Goal: Task Accomplishment & Management: Manage account settings

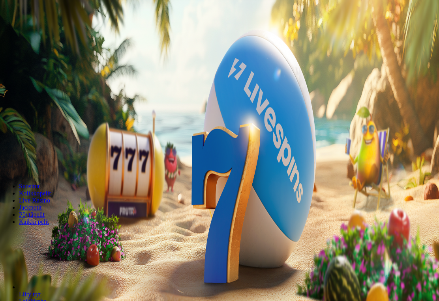
click at [47, 32] on span "Kirjaudu" at bounding box center [54, 29] width 19 height 6
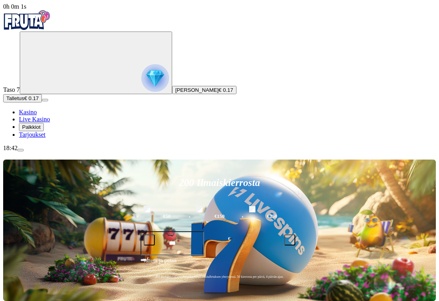
click at [41, 130] on span "Palkkiot" at bounding box center [31, 127] width 19 height 6
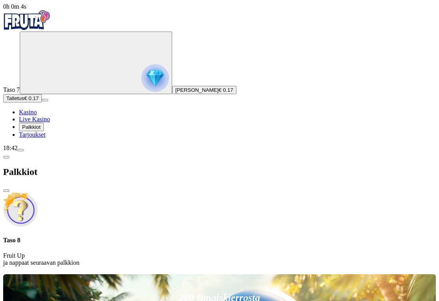
click at [41, 130] on span "Palkkiot" at bounding box center [31, 127] width 19 height 6
click at [39, 138] on span "Tarjoukset" at bounding box center [32, 134] width 26 height 7
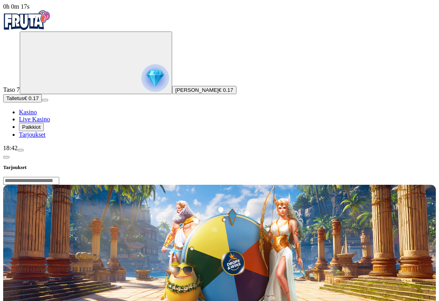
click at [24, 101] on span "Talletus" at bounding box center [15, 98] width 18 height 6
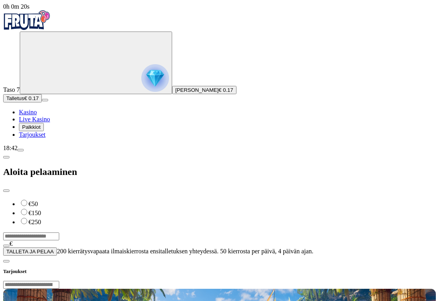
click at [59, 233] on input "***" at bounding box center [31, 237] width 56 height 8
type input "***"
click at [54, 249] on span "TALLETA JA PELAA" at bounding box center [29, 252] width 47 height 6
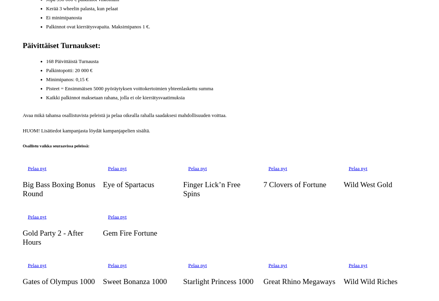
scroll to position [422, 0]
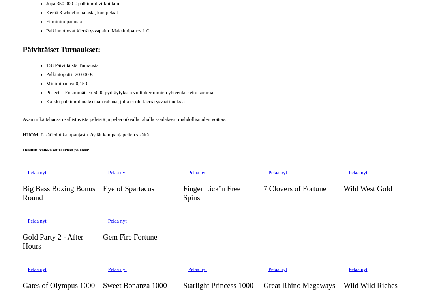
click at [46, 267] on span "Pelaa nyt" at bounding box center [37, 270] width 19 height 6
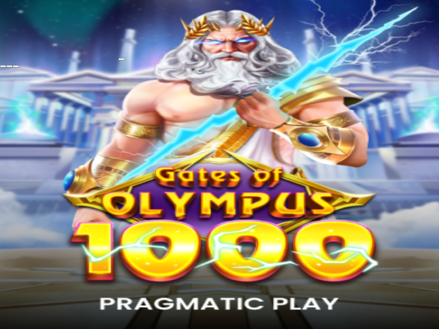
click at [19, 65] on button "button" at bounding box center [16, 66] width 6 height 2
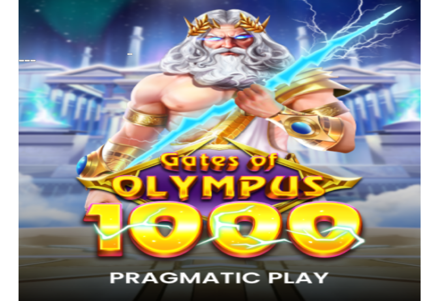
scroll to position [2, 0]
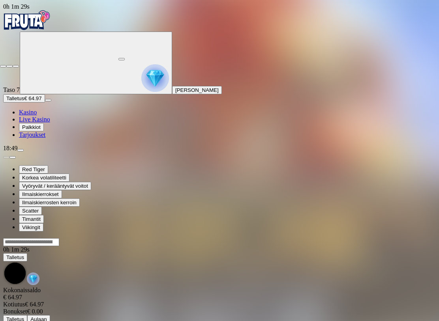
click at [16, 66] on span "fullscreen-exit icon" at bounding box center [16, 66] width 0 height 0
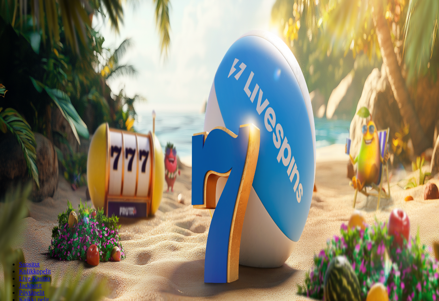
click at [41, 130] on span "Palkkiot" at bounding box center [31, 127] width 19 height 6
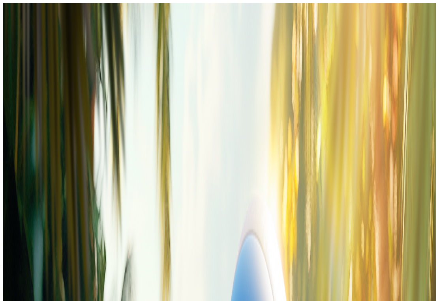
click at [6, 157] on span "chevron-left icon" at bounding box center [6, 157] width 0 height 0
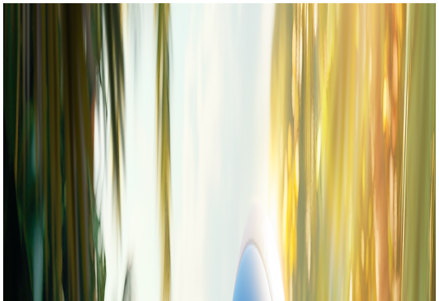
click at [21, 150] on span "menu icon" at bounding box center [21, 150] width 0 height 0
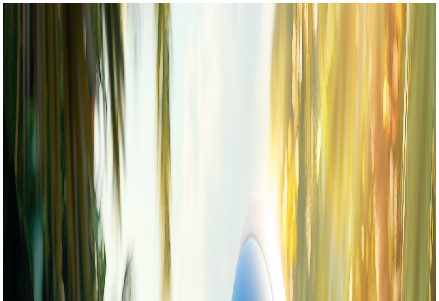
click at [50, 271] on label "7 päivää" at bounding box center [38, 274] width 21 height 7
click at [39, 286] on span "Aloita aikalisä" at bounding box center [22, 289] width 32 height 6
